Goal: Task Accomplishment & Management: Use online tool/utility

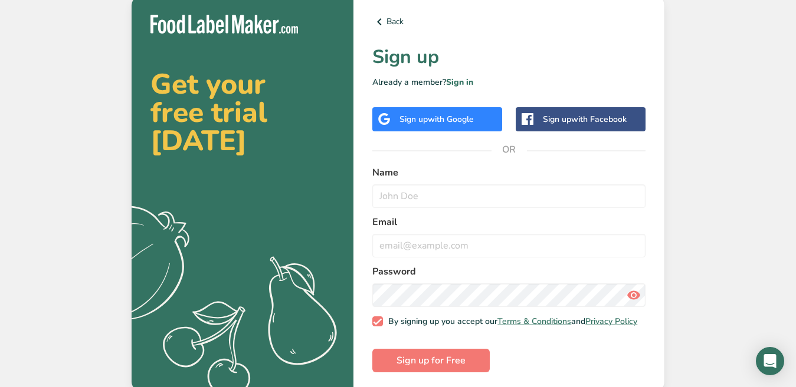
scroll to position [8, 0]
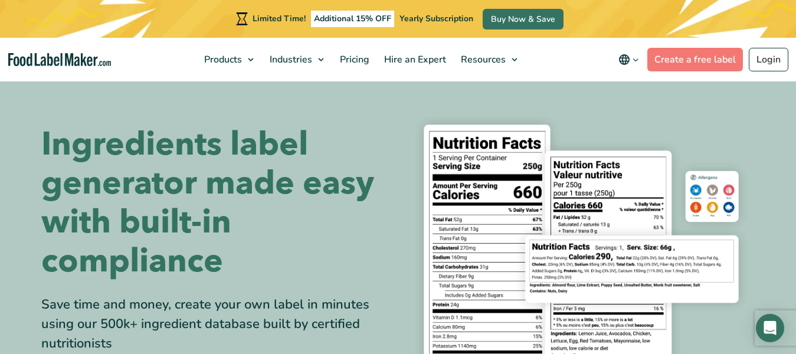
scroll to position [118, 0]
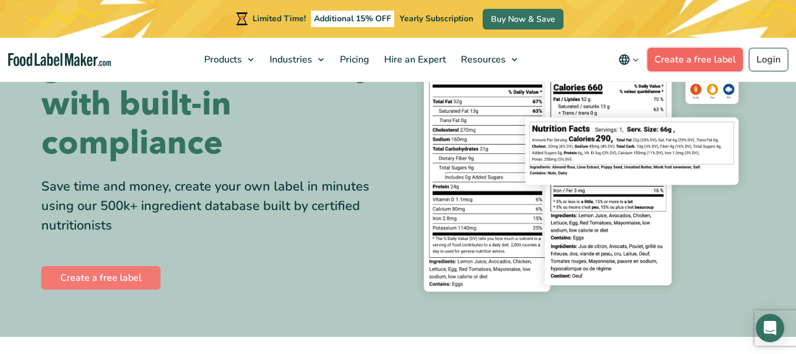
click at [687, 56] on link "Create a free label" at bounding box center [695, 60] width 96 height 24
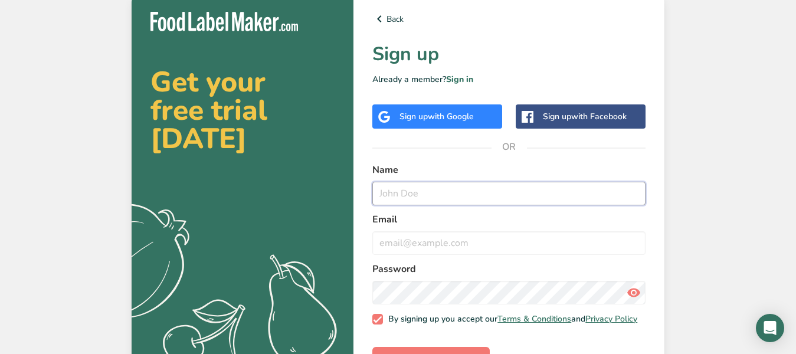
click at [428, 196] on input "text" at bounding box center [508, 194] width 273 height 24
type input "asyuu"
click at [432, 239] on input "email" at bounding box center [508, 243] width 273 height 24
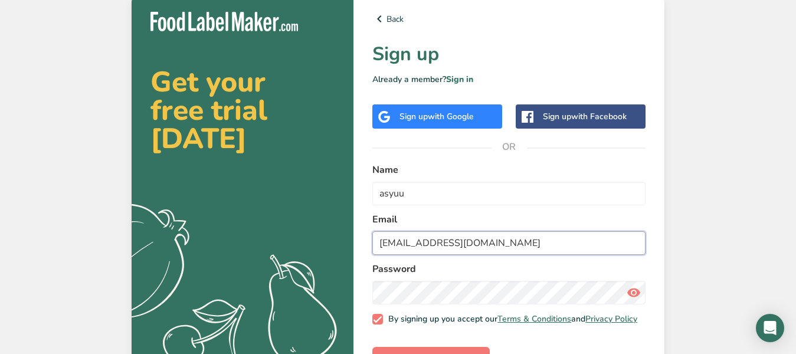
type input "syu.adaa06@gmail.com"
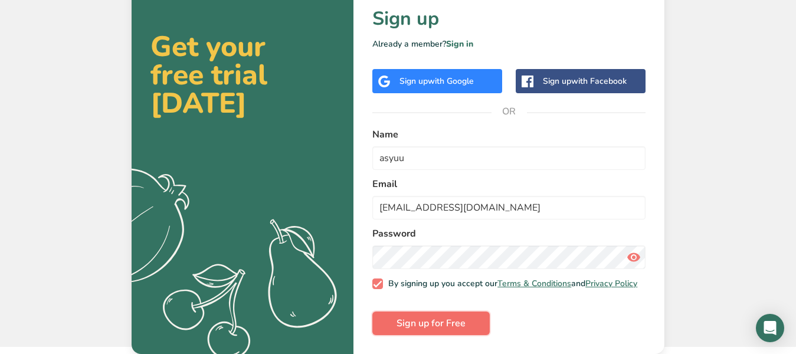
click at [478, 314] on button "Sign up for Free" at bounding box center [430, 323] width 117 height 24
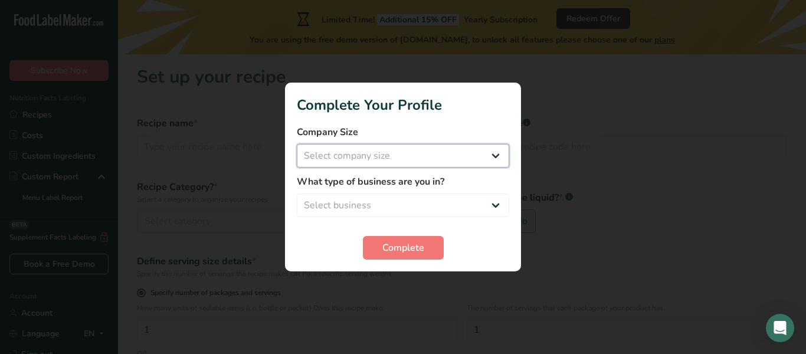
click at [465, 157] on select "Select company size Fewer than 10 Employees 10 to 50 Employees 51 to 500 Employ…" at bounding box center [403, 156] width 212 height 24
select select "1"
click at [297, 144] on select "Select company size Fewer than 10 Employees 10 to 50 Employees 51 to 500 Employ…" at bounding box center [403, 156] width 212 height 24
click at [450, 198] on select "Select business Packaged Food Manufacturer Restaurant & Cafe Bakery Meal Plans …" at bounding box center [403, 205] width 212 height 24
select select "1"
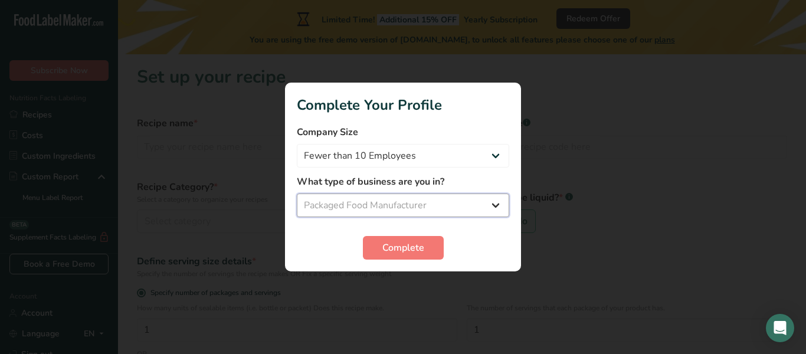
click at [297, 193] on select "Select business Packaged Food Manufacturer Restaurant & Cafe Bakery Meal Plans …" at bounding box center [403, 205] width 212 height 24
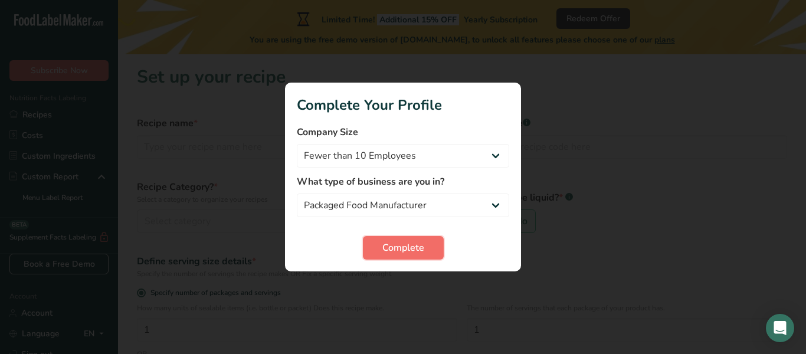
click at [390, 241] on span "Complete" at bounding box center [403, 248] width 42 height 14
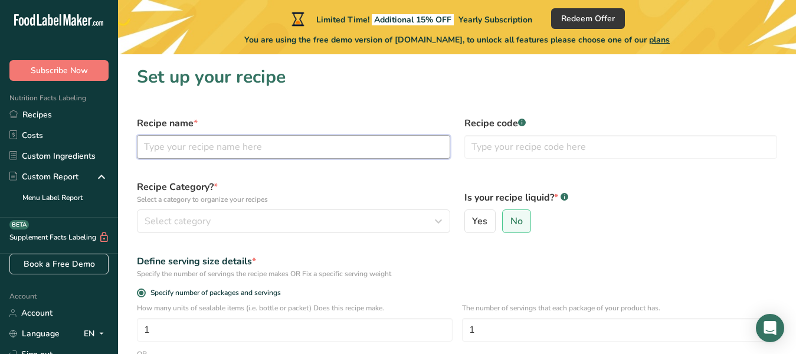
click at [321, 144] on input "text" at bounding box center [293, 147] width 313 height 24
click at [260, 140] on input "text" at bounding box center [293, 147] width 313 height 24
paste input "SweetNature Cookies"
type input "SweetNature Cookies"
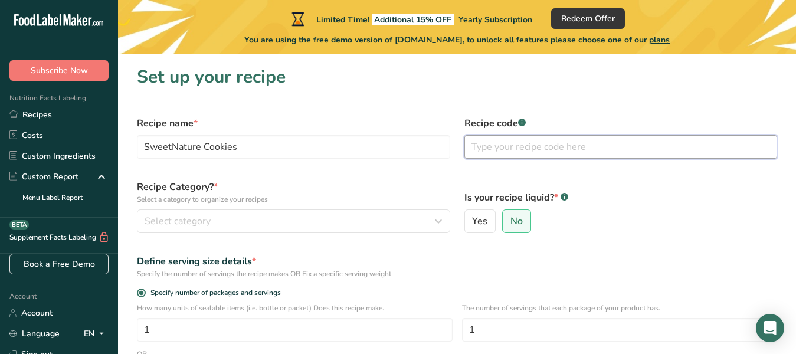
click at [474, 149] on input "text" at bounding box center [620, 147] width 313 height 24
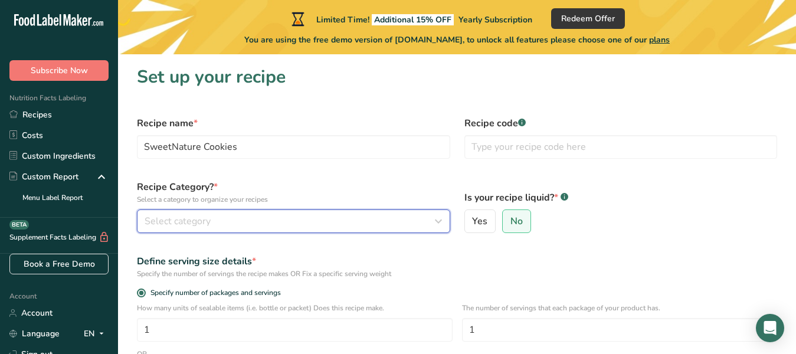
click at [337, 214] on div "Select category" at bounding box center [289, 221] width 291 height 14
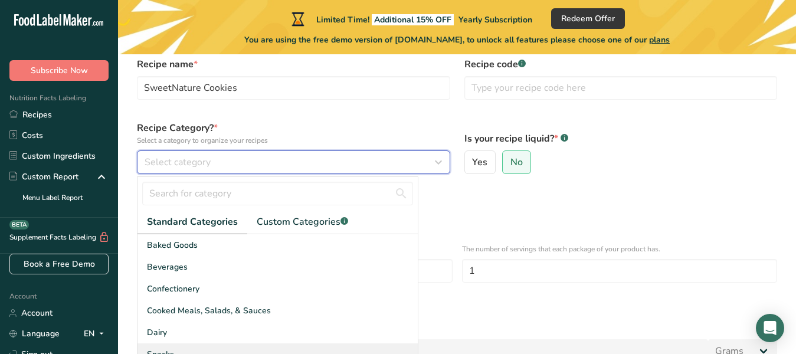
scroll to position [118, 0]
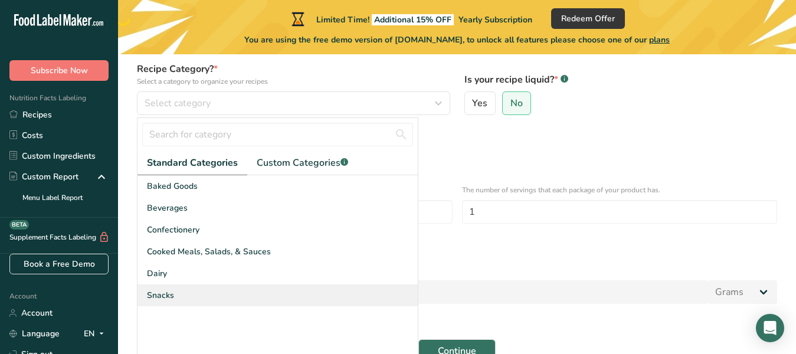
click at [235, 291] on div "Snacks" at bounding box center [277, 295] width 280 height 22
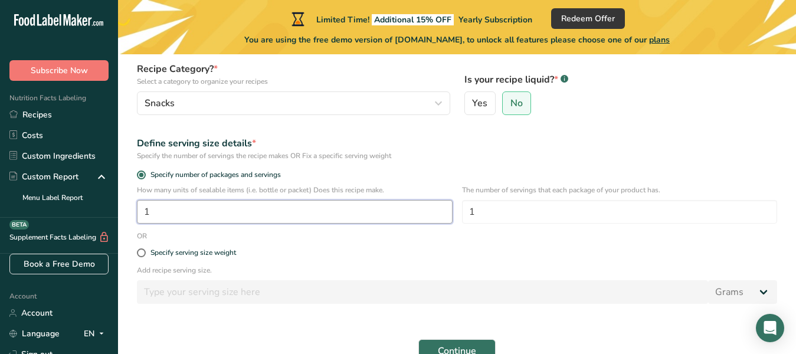
click at [226, 208] on input "1" at bounding box center [295, 212] width 316 height 24
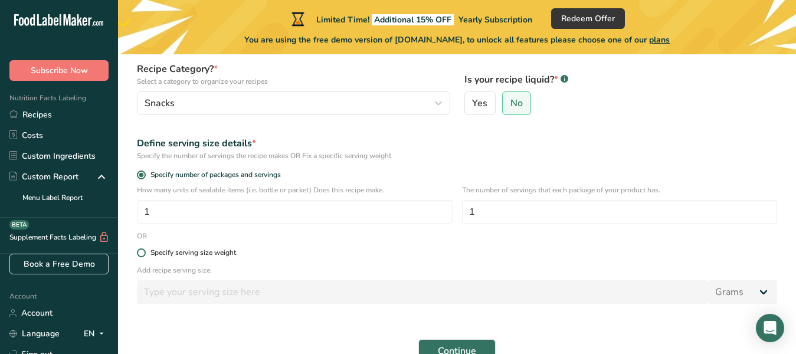
click at [141, 255] on span at bounding box center [141, 252] width 9 height 9
click at [141, 255] on input "Specify serving size weight" at bounding box center [141, 253] width 8 height 8
radio input "true"
radio input "false"
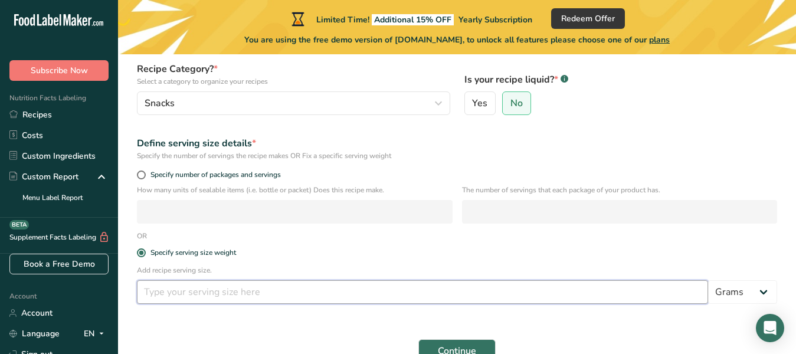
click at [183, 294] on input "number" at bounding box center [422, 292] width 571 height 24
type input "20"
click at [477, 349] on button "Continue" at bounding box center [456, 351] width 77 height 24
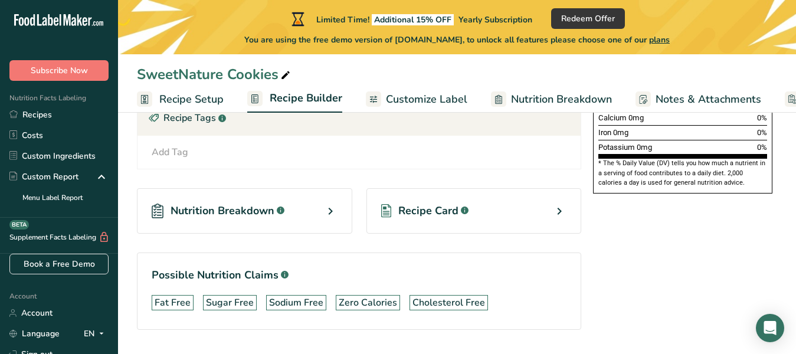
scroll to position [386, 0]
